Goal: Navigation & Orientation: Find specific page/section

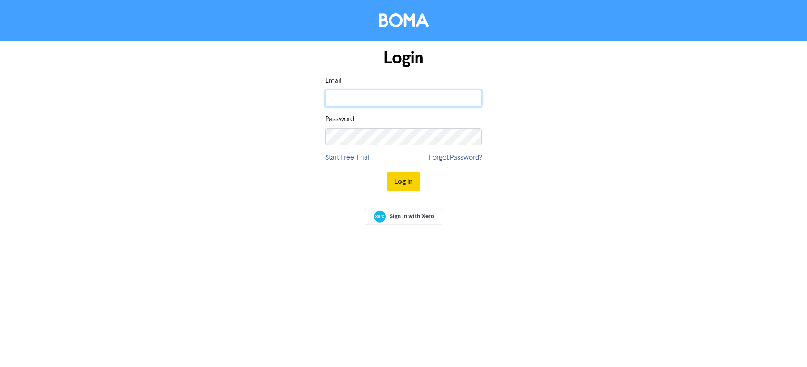
type input "[PERSON_NAME][EMAIL_ADDRESS][DOMAIN_NAME]"
click at [405, 184] on button "Log In" at bounding box center [404, 181] width 34 height 19
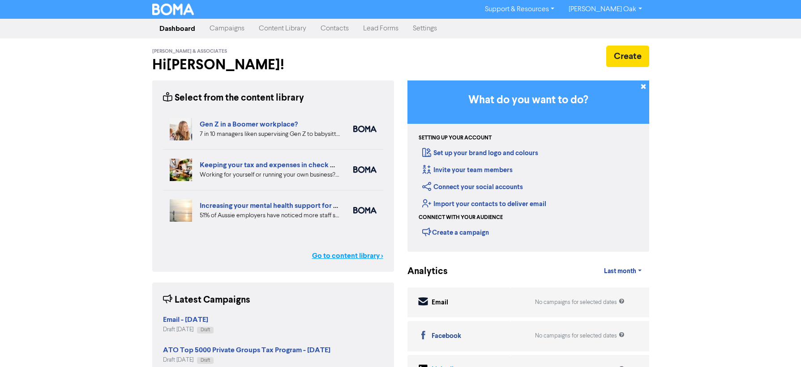
click at [338, 256] on link "Go to content library >" at bounding box center [347, 256] width 71 height 11
